Goal: Task Accomplishment & Management: Manage account settings

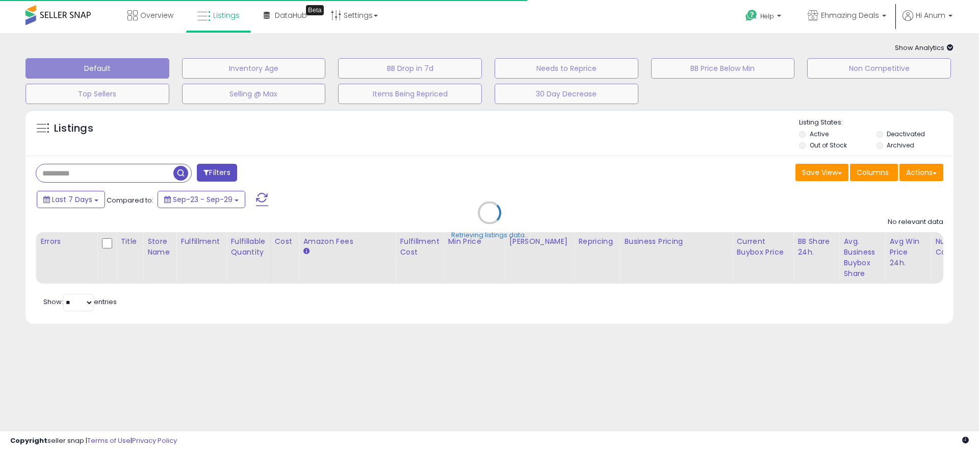
click at [98, 173] on div "Retrieving listings data.." at bounding box center [489, 220] width 943 height 232
click at [98, 172] on div "Retrieving listings data.." at bounding box center [489, 220] width 943 height 232
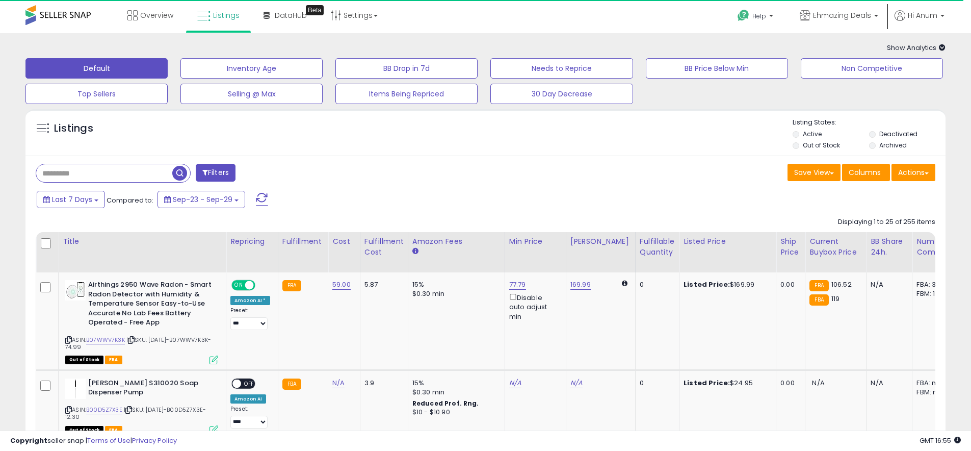
click at [98, 172] on input "text" at bounding box center [104, 173] width 136 height 18
type input "****"
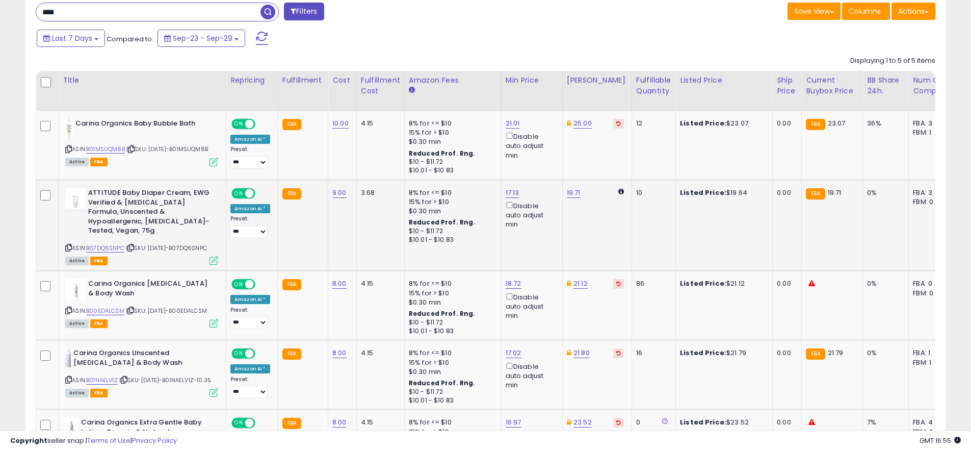
scroll to position [184, 0]
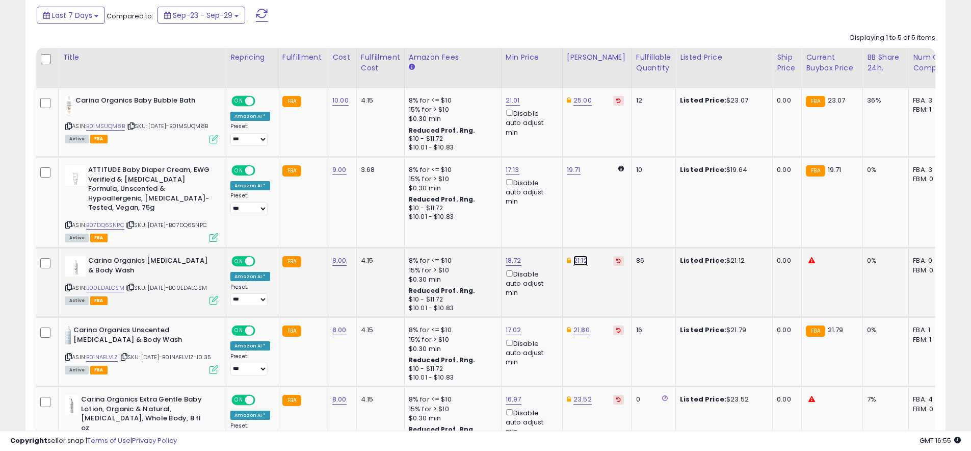
click at [573, 255] on link "21.12" at bounding box center [580, 260] width 14 height 10
click at [544, 223] on input "*****" at bounding box center [553, 223] width 91 height 17
type input "**"
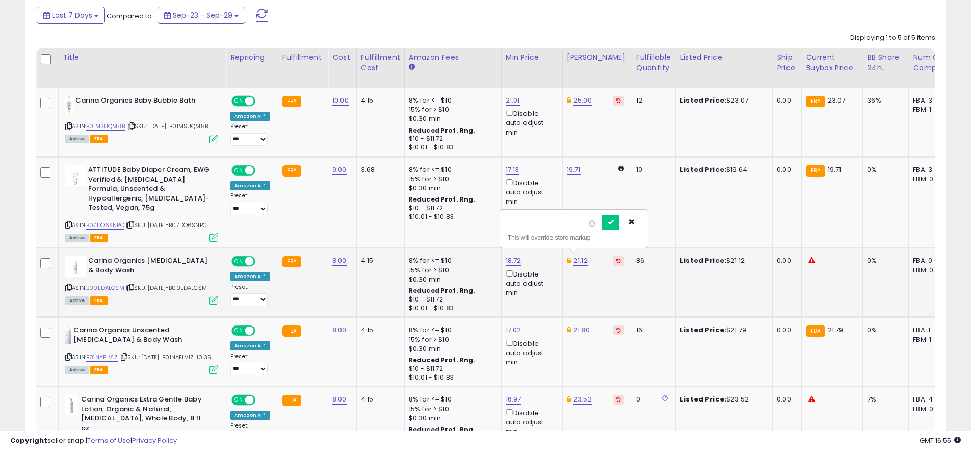
click button "submit" at bounding box center [610, 222] width 17 height 15
click at [245, 259] on span at bounding box center [249, 261] width 9 height 9
click at [245, 259] on span "OFF" at bounding box center [249, 261] width 16 height 9
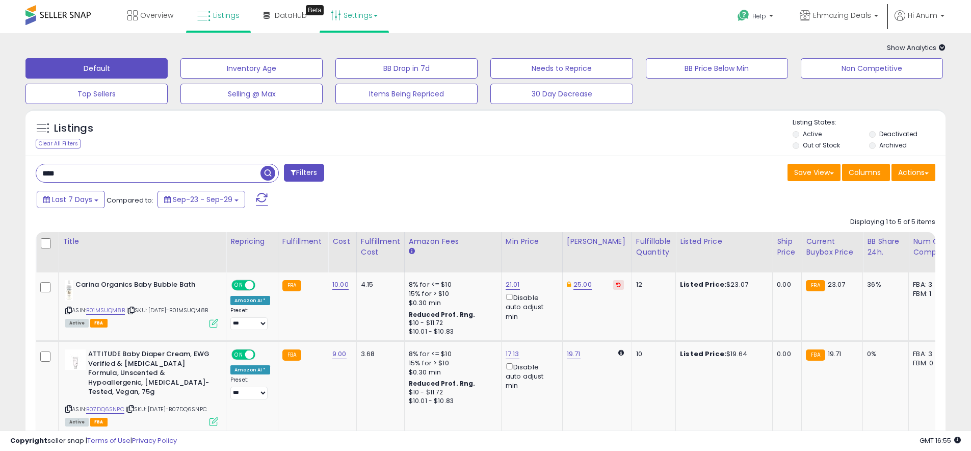
click at [379, 20] on link "Settings" at bounding box center [354, 15] width 62 height 31
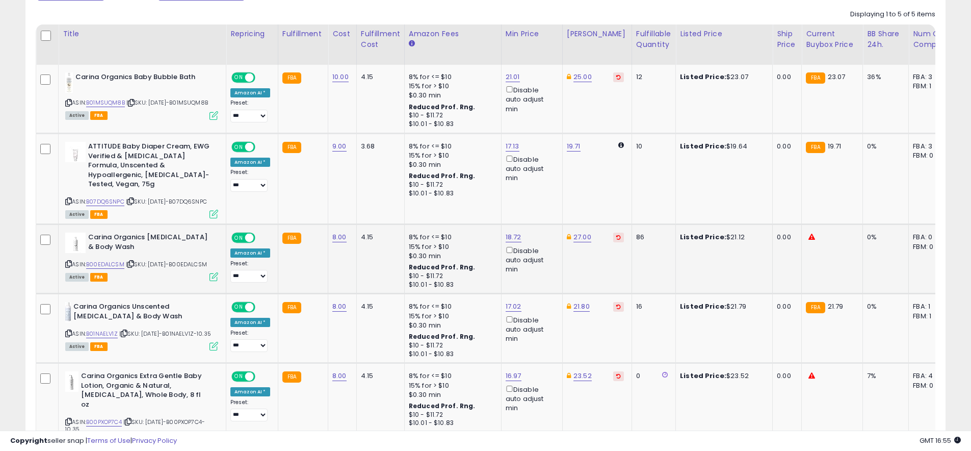
scroll to position [210, 0]
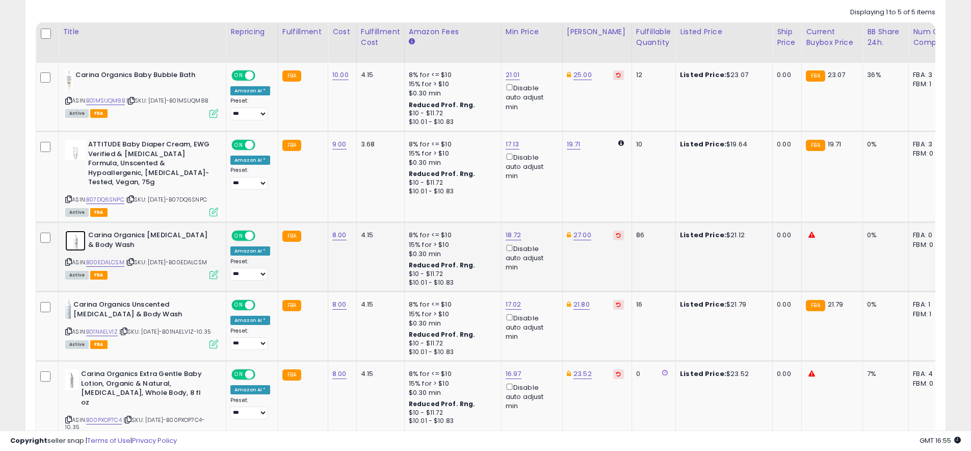
click at [83, 242] on img at bounding box center [75, 240] width 20 height 20
click at [119, 258] on link "B00EDALCSM" at bounding box center [105, 262] width 38 height 9
click at [893, 243] on td "0%" at bounding box center [886, 256] width 46 height 69
click at [35, 231] on div "**** Filters Save View Save As New View Update Current View" at bounding box center [485, 218] width 920 height 544
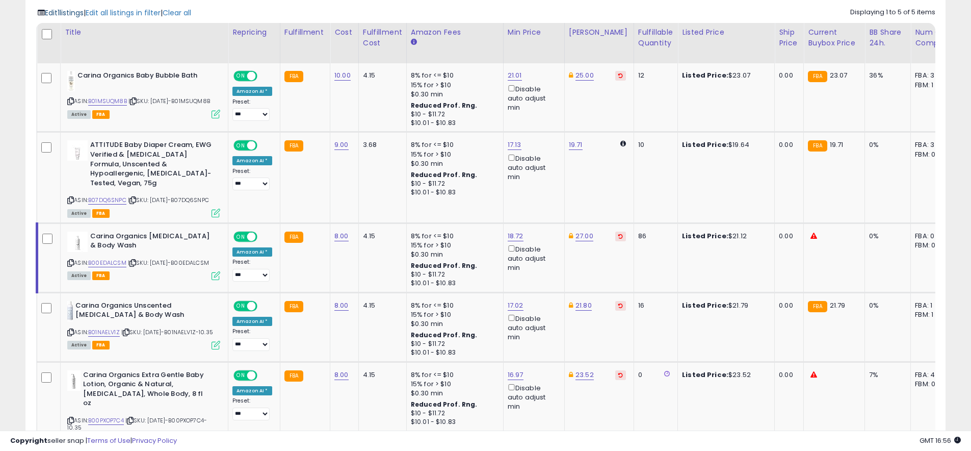
click at [66, 15] on span "Edit 1 listings" at bounding box center [64, 13] width 39 height 10
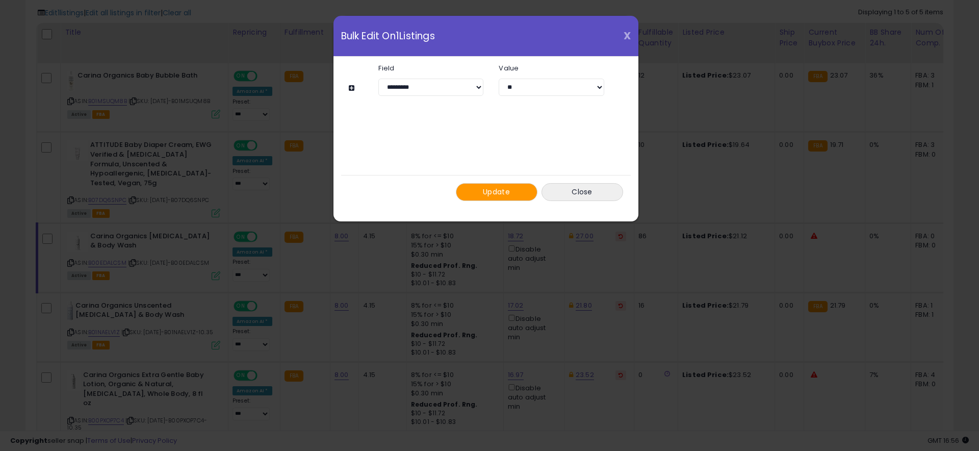
click at [628, 34] on span "X" at bounding box center [626, 36] width 7 height 14
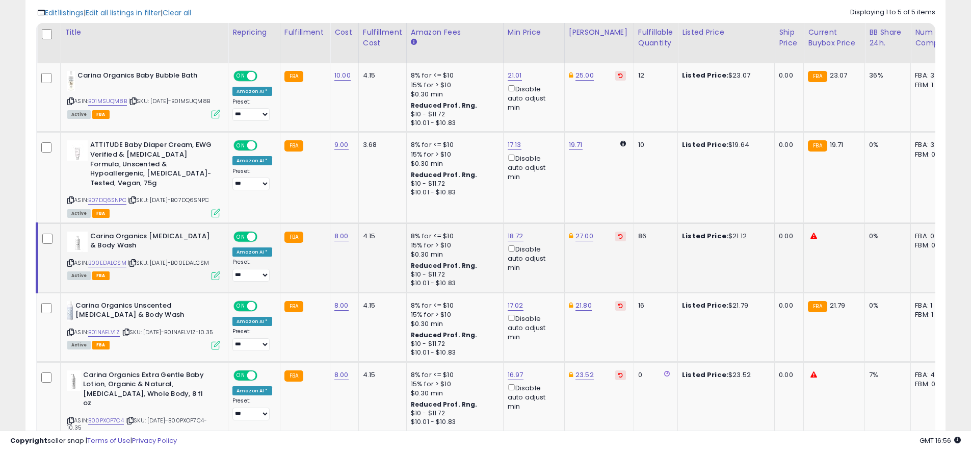
click at [215, 280] on icon at bounding box center [216, 275] width 9 height 9
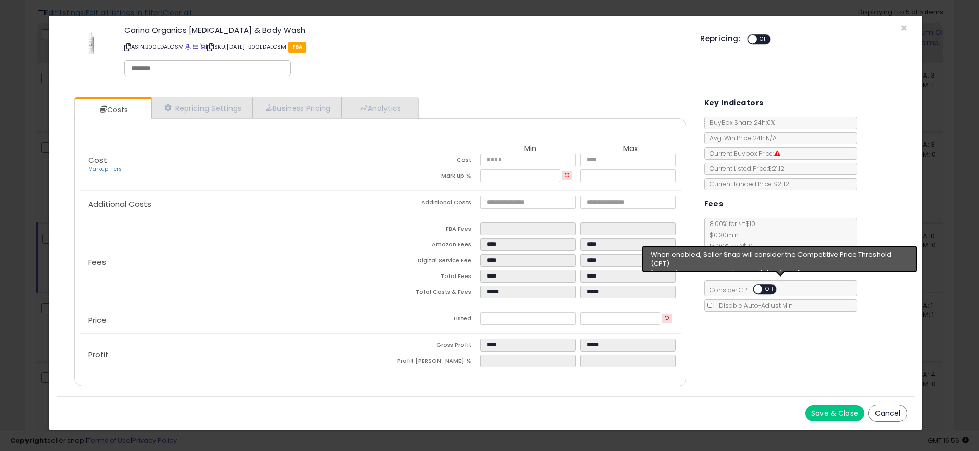
click at [768, 286] on span "OFF" at bounding box center [770, 289] width 16 height 9
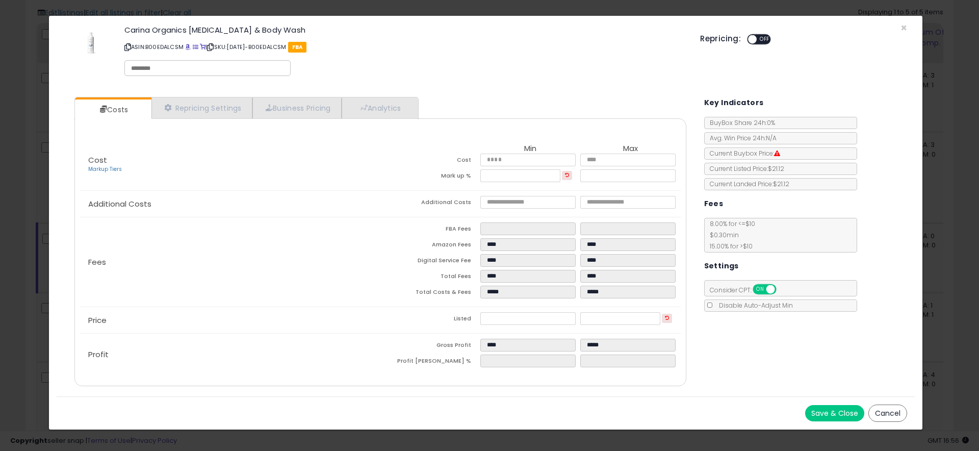
click at [758, 39] on span "OFF" at bounding box center [765, 39] width 16 height 9
click at [836, 406] on button "Save & Close" at bounding box center [834, 413] width 59 height 16
